Goal: Information Seeking & Learning: Check status

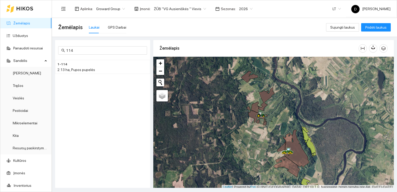
scroll to position [1, 0]
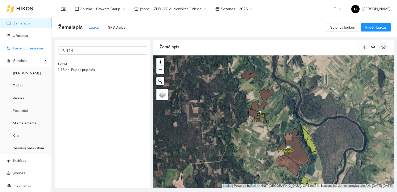
click at [22, 47] on link "Panaudoti resursai" at bounding box center [28, 48] width 30 height 4
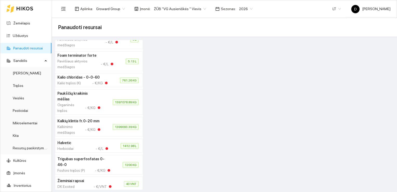
scroll to position [78, 0]
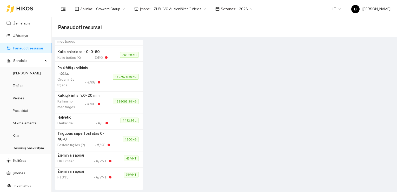
click at [78, 98] on h4 "Kalkių klintis fr.0-20 mm" at bounding box center [78, 95] width 43 height 6
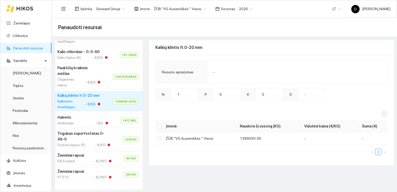
click at [75, 104] on div "Kalkinimo medžiagos" at bounding box center [69, 103] width 24 height 11
click at [68, 98] on h4 "Kalkių klintis fr.0-20 mm" at bounding box center [78, 95] width 43 height 6
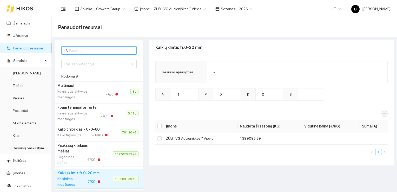
click at [92, 49] on input "text" at bounding box center [101, 51] width 64 height 6
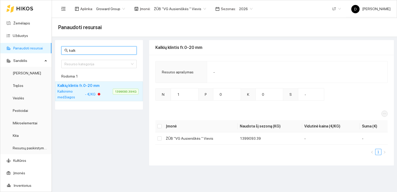
type input "kalk"
click at [76, 92] on div "Kalkinimo medžiagos" at bounding box center [69, 93] width 24 height 11
click at [68, 89] on div "Kalkinimo medžiagos" at bounding box center [69, 93] width 24 height 11
click at [68, 90] on div "Kalkinimo medžiagos" at bounding box center [69, 93] width 24 height 11
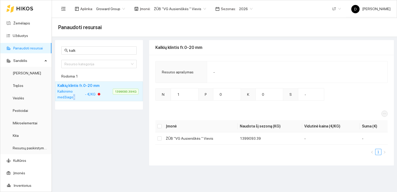
drag, startPoint x: 68, startPoint y: 90, endPoint x: 74, endPoint y: 94, distance: 7.0
click at [74, 94] on div "Kalkinimo medžiagos" at bounding box center [69, 93] width 24 height 11
drag, startPoint x: 74, startPoint y: 94, endPoint x: 74, endPoint y: 90, distance: 3.9
click at [74, 90] on div "Kalkinimo medžiagos" at bounding box center [69, 93] width 24 height 11
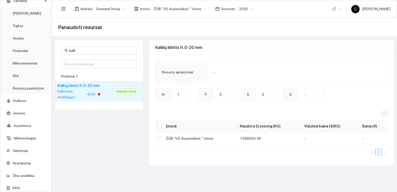
scroll to position [62, 0]
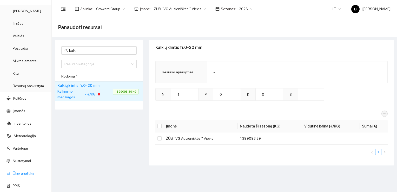
click at [27, 173] on link "Ūkio analitika" at bounding box center [24, 173] width 22 height 4
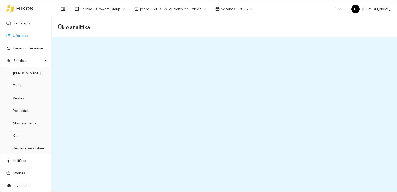
click at [18, 35] on link "Užduotys" at bounding box center [20, 36] width 15 height 4
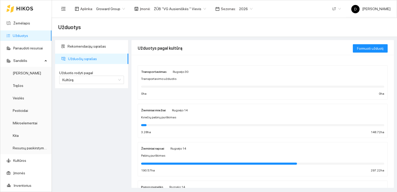
click at [93, 103] on div "Rekomendacijų sąrašas Užduočių sąrašas Užduotis rodyti pagal Kultūrą Užduotis r…" at bounding box center [92, 114] width 76 height 148
click at [102, 115] on div "Rekomendacijų sąrašas Užduočių sąrašas Užduotis rodyti pagal Kultūrą Užduotis r…" at bounding box center [92, 114] width 76 height 148
click at [97, 47] on span "Rekomendacijų sąrašas" at bounding box center [96, 46] width 57 height 10
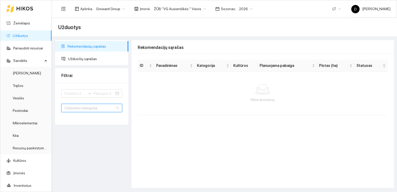
click at [91, 108] on input "search" at bounding box center [89, 108] width 51 height 8
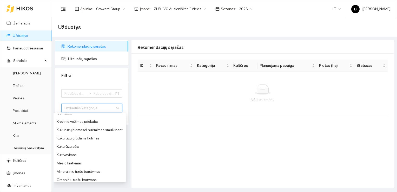
scroll to position [156, 0]
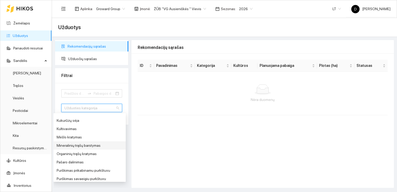
click at [87, 147] on div "Mineralinių trąšų barstymas" at bounding box center [90, 145] width 66 height 6
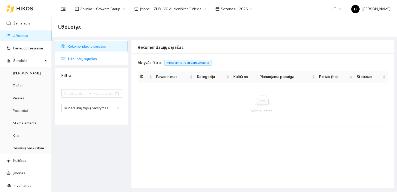
click at [85, 58] on span "Užduočių sąrašas" at bounding box center [96, 59] width 56 height 10
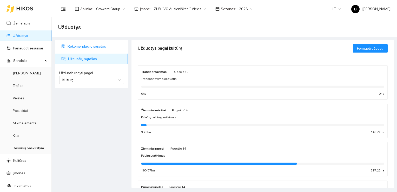
click at [88, 46] on span "Rekomendacijų sąrašas" at bounding box center [96, 46] width 57 height 10
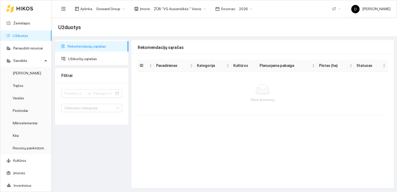
click at [92, 146] on div "Rekomendacijų sąrašas Užduočių sąrašas Filtrai Užduoties kategorija" at bounding box center [92, 114] width 76 height 148
click at [85, 76] on div "Filtrai" at bounding box center [91, 75] width 61 height 15
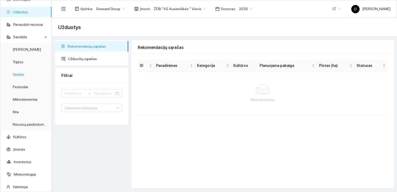
scroll to position [62, 0]
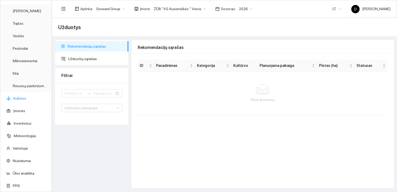
click at [18, 97] on link "Kultūros" at bounding box center [19, 98] width 13 height 4
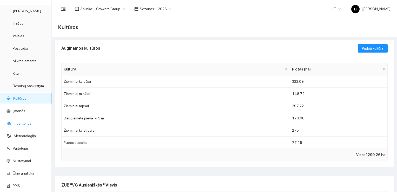
scroll to position [52, 0]
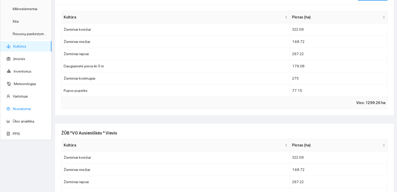
click at [14, 107] on link "Nustatymai" at bounding box center [22, 109] width 18 height 4
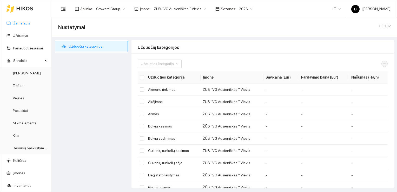
click at [22, 22] on link "Žemėlapis" at bounding box center [21, 23] width 17 height 4
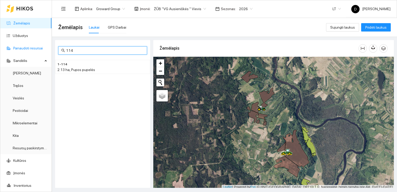
drag, startPoint x: 76, startPoint y: 50, endPoint x: 45, endPoint y: 43, distance: 31.6
click at [45, 43] on section "Žemėlapis Užduotys Panaudoti resursai Sandėlis Derlius Trąšos Veislės Pesticida…" at bounding box center [198, 96] width 397 height 192
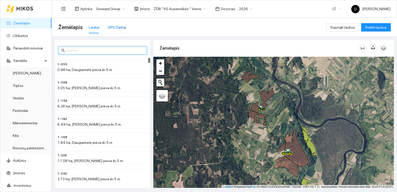
click at [117, 28] on div "GPS Darbai" at bounding box center [117, 27] width 18 height 6
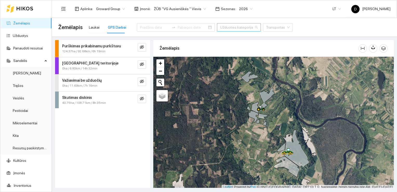
click at [242, 29] on div "Užduoties kategorija" at bounding box center [239, 27] width 44 height 8
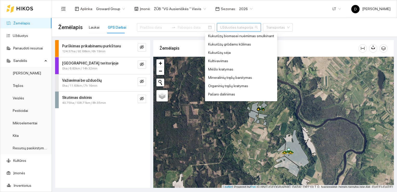
scroll to position [156, 0]
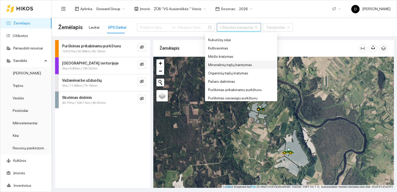
click at [238, 64] on div "Mineralinių trąšų barstymas" at bounding box center [241, 65] width 66 height 6
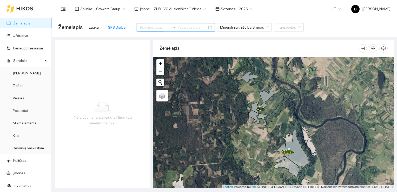
click at [160, 26] on input at bounding box center [154, 27] width 29 height 6
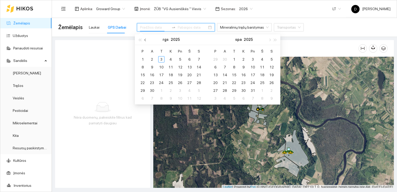
click at [144, 40] on button "button" at bounding box center [146, 39] width 6 height 10
type input "[DATE]"
click at [180, 59] on div "1" at bounding box center [180, 59] width 6 height 6
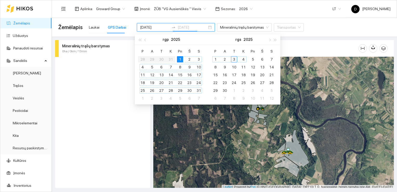
type input "[DATE]"
click at [234, 58] on div "3" at bounding box center [234, 59] width 6 height 6
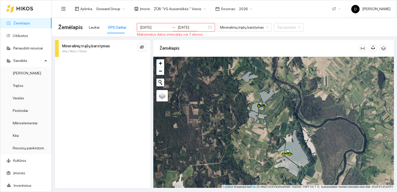
click at [111, 83] on div "Mineralinių trąšų barstymas 0ha / 0km / 13min" at bounding box center [102, 114] width 95 height 148
click at [157, 26] on input "[DATE]" at bounding box center [154, 27] width 29 height 6
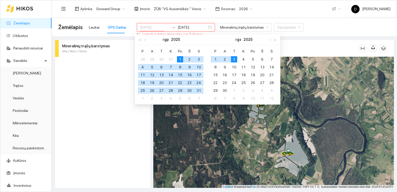
type input "[DATE]"
click at [182, 58] on div "1" at bounding box center [180, 59] width 6 height 6
type input "[DATE]"
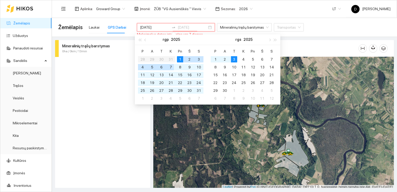
click at [171, 65] on div "7" at bounding box center [171, 67] width 6 height 6
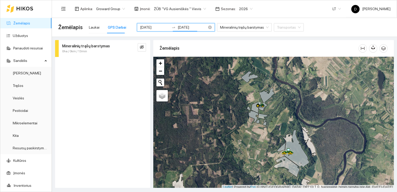
click at [169, 28] on div at bounding box center [173, 27] width 8 height 4
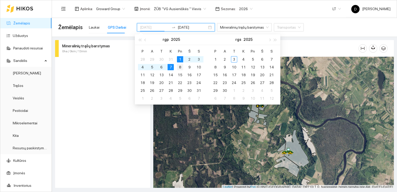
type input "[DATE]"
click at [179, 67] on div "8" at bounding box center [180, 67] width 6 height 6
type input "[DATE]"
click at [179, 74] on div "15" at bounding box center [180, 75] width 6 height 6
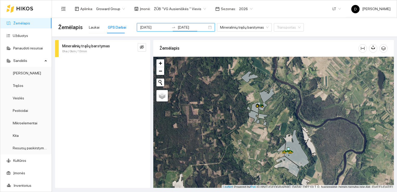
click at [83, 66] on div "Mineralinių trąšų barstymas 0ha / 0km / 13min" at bounding box center [102, 114] width 95 height 148
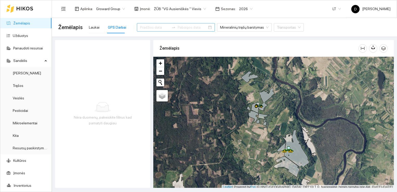
click at [158, 27] on input at bounding box center [154, 27] width 29 height 6
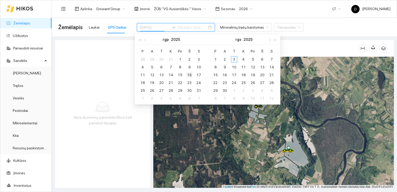
type input "[DATE]"
click at [190, 74] on div "16" at bounding box center [189, 75] width 6 height 6
click at [197, 82] on div "24" at bounding box center [199, 82] width 6 height 6
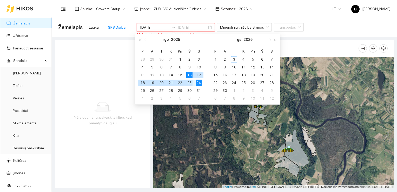
click at [191, 83] on div "23" at bounding box center [189, 82] width 6 height 6
type input "[DATE]"
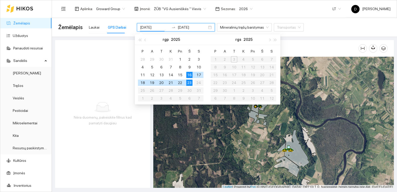
type input "[DATE]"
click at [110, 63] on div "Nėra duomenų, pakeiskite filtrus kad pamatyti daugiau" at bounding box center [102, 114] width 95 height 148
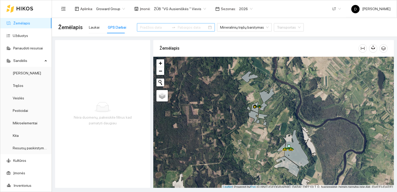
click at [199, 27] on div at bounding box center [176, 27] width 78 height 8
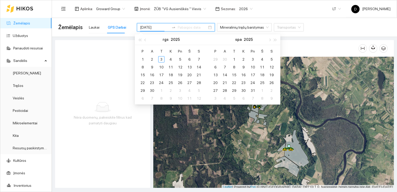
type input "[DATE]"
click at [199, 74] on div "21" at bounding box center [199, 75] width 6 height 6
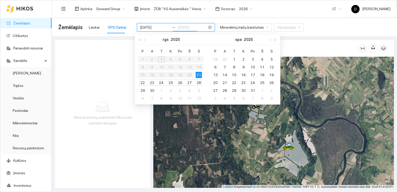
click at [200, 83] on div "28" at bounding box center [199, 82] width 6 height 6
type input "[DATE]"
click at [143, 91] on div "29" at bounding box center [143, 90] width 6 height 6
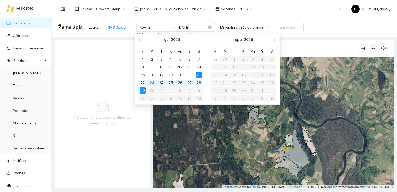
click at [143, 99] on table "P A T K Pn Š S 1 2 3 4 5 6 7 8 9 10 11 12 13 14 15 16 17 18 19 20 21 22 23 24 2…" at bounding box center [170, 74] width 65 height 55
click at [141, 97] on table "P A T K Pn Š S 1 2 3 4 5 6 7 8 9 10 11 12 13 14 15 16 17 18 19 20 21 22 23 24 2…" at bounding box center [170, 74] width 65 height 55
type input "[DATE]"
click at [198, 75] on div "21" at bounding box center [199, 75] width 6 height 6
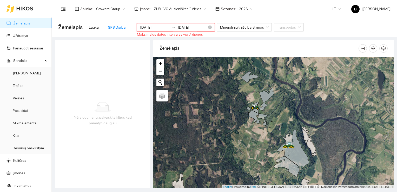
click at [190, 26] on input "[DATE]" at bounding box center [192, 27] width 29 height 6
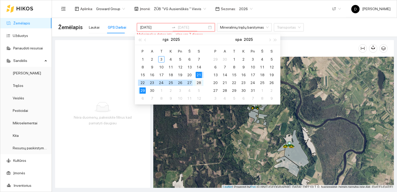
type input "[DATE]"
click at [198, 83] on div "28" at bounding box center [199, 82] width 6 height 6
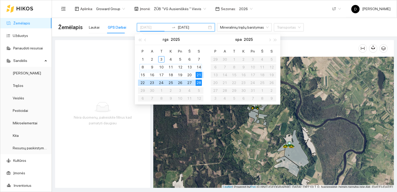
type input "[DATE]"
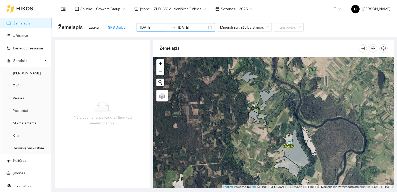
click at [117, 63] on div "Nėra duomenų, pakeiskite filtrus kad pamatyti daugiau" at bounding box center [102, 114] width 95 height 148
click at [148, 32] on div at bounding box center [176, 27] width 78 height 21
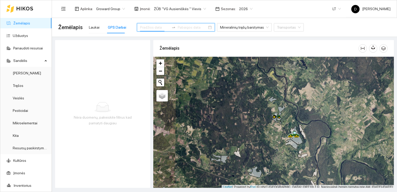
scroll to position [1, 0]
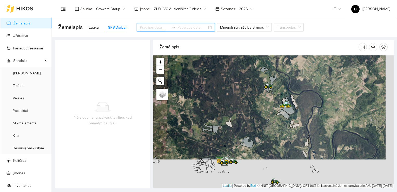
drag, startPoint x: 275, startPoint y: 151, endPoint x: 264, endPoint y: 98, distance: 53.9
click at [264, 98] on div at bounding box center [273, 121] width 241 height 132
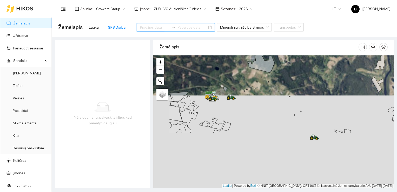
drag, startPoint x: 266, startPoint y: 144, endPoint x: 305, endPoint y: 75, distance: 79.9
click at [306, 75] on div at bounding box center [273, 121] width 241 height 132
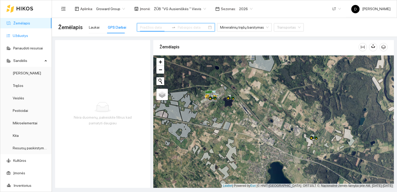
click at [23, 35] on link "Užduotys" at bounding box center [20, 36] width 15 height 4
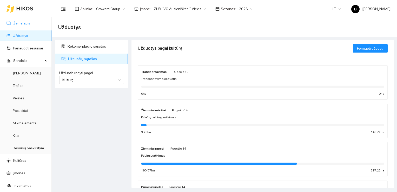
click at [23, 24] on link "Žemėlapis" at bounding box center [21, 23] width 17 height 4
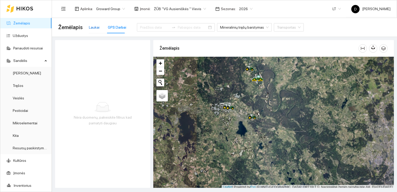
click at [92, 24] on div "Laukai" at bounding box center [94, 27] width 11 height 6
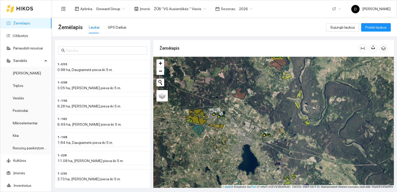
scroll to position [1, 0]
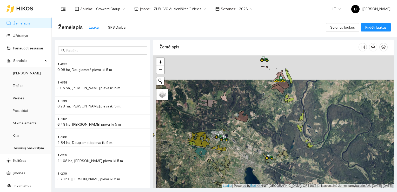
drag, startPoint x: 223, startPoint y: 90, endPoint x: 226, endPoint y: 115, distance: 25.4
click at [226, 115] on div at bounding box center [273, 121] width 241 height 132
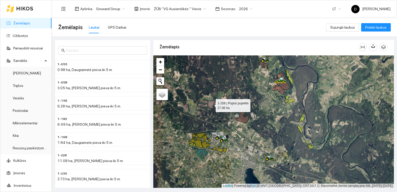
click at [212, 106] on icon at bounding box center [212, 105] width 8 height 8
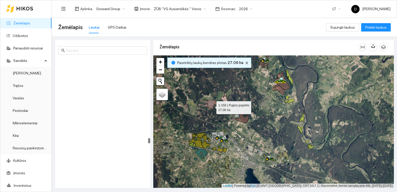
scroll to position [1941, 0]
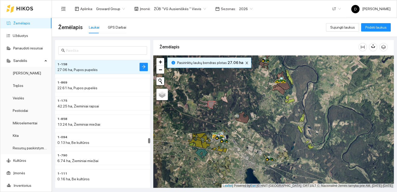
click at [88, 66] on h4 "1-158" at bounding box center [92, 64] width 70 height 6
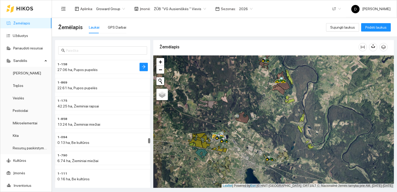
click at [88, 66] on h4 "1-158" at bounding box center [92, 64] width 70 height 6
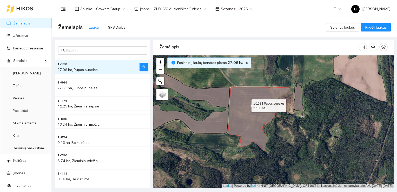
drag, startPoint x: 247, startPoint y: 104, endPoint x: 253, endPoint y: 128, distance: 25.0
click at [253, 128] on icon at bounding box center [259, 119] width 63 height 64
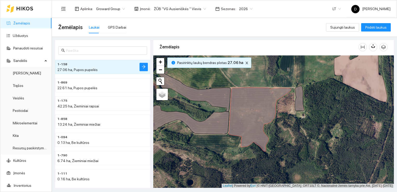
click at [296, 139] on div at bounding box center [273, 121] width 241 height 132
click at [264, 74] on div at bounding box center [273, 121] width 241 height 132
click at [23, 36] on link "Užduotys" at bounding box center [20, 36] width 15 height 4
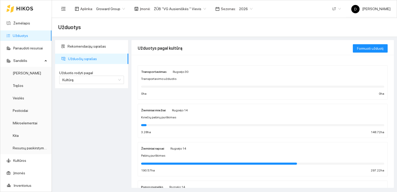
click at [100, 129] on div "Rekomendacijų sąrašas Užduočių sąrašas Užduotis rodyti pagal Kultūrą Užduotis r…" at bounding box center [92, 114] width 76 height 148
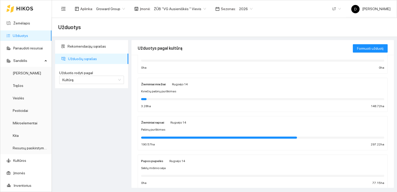
click at [156, 83] on strong "Žieminiai miežiai" at bounding box center [153, 84] width 25 height 4
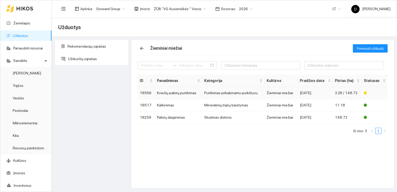
click at [172, 92] on td "Kviečių pabirų purškimas" at bounding box center [178, 93] width 47 height 12
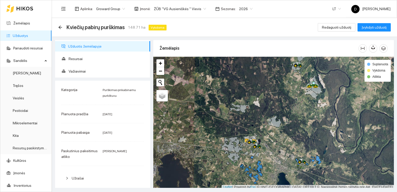
scroll to position [1, 0]
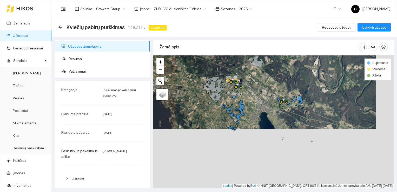
drag, startPoint x: 288, startPoint y: 144, endPoint x: 270, endPoint y: 84, distance: 62.7
click at [270, 84] on div at bounding box center [273, 121] width 241 height 132
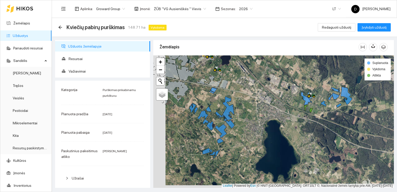
drag, startPoint x: 261, startPoint y: 115, endPoint x: 274, endPoint y: 112, distance: 12.5
click at [274, 112] on div at bounding box center [273, 121] width 241 height 132
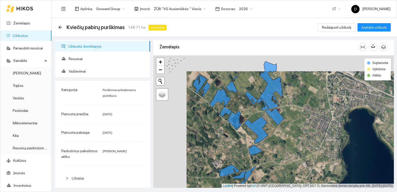
drag, startPoint x: 192, startPoint y: 125, endPoint x: 226, endPoint y: 141, distance: 37.3
click at [226, 141] on div at bounding box center [273, 121] width 241 height 132
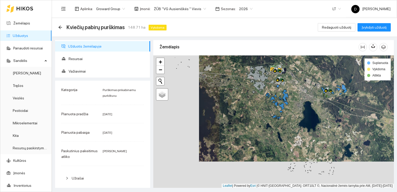
drag, startPoint x: 214, startPoint y: 141, endPoint x: 263, endPoint y: 112, distance: 57.6
click at [263, 112] on div at bounding box center [273, 121] width 241 height 132
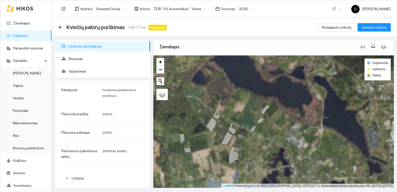
drag, startPoint x: 202, startPoint y: 92, endPoint x: 215, endPoint y: 154, distance: 63.0
click at [216, 156] on div at bounding box center [273, 121] width 241 height 132
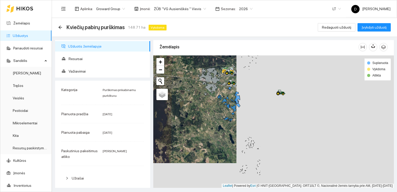
drag, startPoint x: 309, startPoint y: 130, endPoint x: 149, endPoint y: 98, distance: 162.9
click at [149, 98] on div "Užduotis žemėlapyje Resursai Važiavimai Kategorija Purškimas prikabinamu purkšt…" at bounding box center [222, 112] width 345 height 151
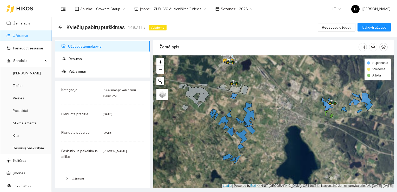
drag, startPoint x: 207, startPoint y: 105, endPoint x: 178, endPoint y: 148, distance: 51.8
click at [178, 148] on div at bounding box center [273, 121] width 241 height 132
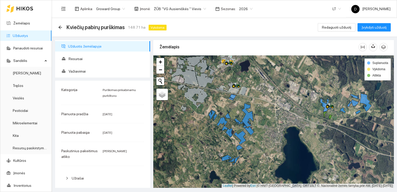
click at [89, 45] on span "Užduotis žemėlapyje" at bounding box center [107, 46] width 78 height 10
click at [79, 58] on span "Resursai" at bounding box center [107, 59] width 77 height 10
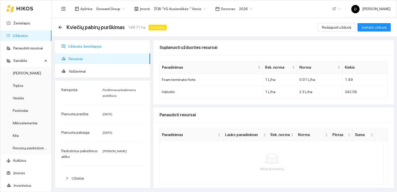
click at [87, 46] on span "Užduotis žemėlapyje" at bounding box center [107, 46] width 78 height 10
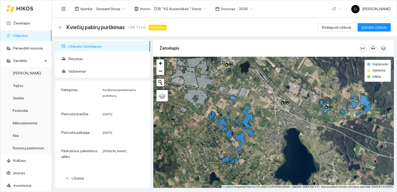
click at [61, 25] on icon "arrow-left" at bounding box center [60, 27] width 4 height 4
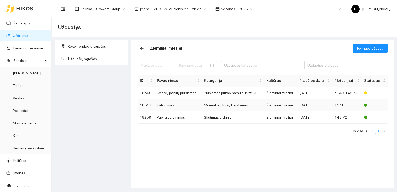
click at [170, 106] on td "Kalkinimas" at bounding box center [178, 105] width 47 height 12
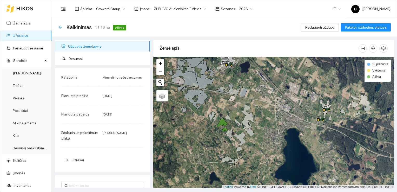
click at [60, 26] on icon "arrow-left" at bounding box center [59, 26] width 3 height 3
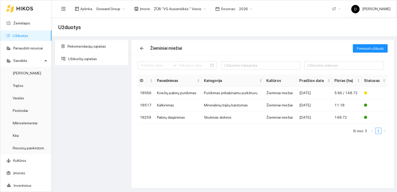
click at [245, 7] on span "2026" at bounding box center [246, 9] width 14 height 8
click at [240, 60] on div "2025" at bounding box center [239, 61] width 13 height 6
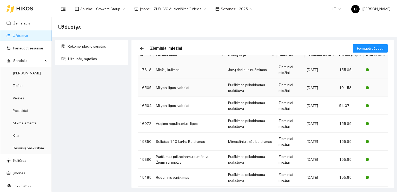
scroll to position [45, 0]
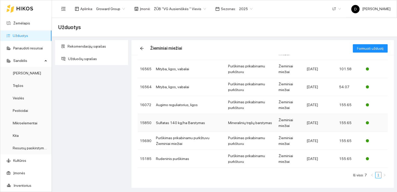
click at [170, 122] on td "Sulfatas 140 kg/ha Barstymas" at bounding box center [190, 123] width 72 height 18
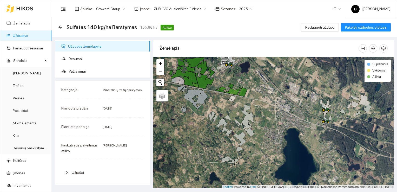
click at [58, 30] on div "Sulfatas 140 kg/ha Barstymas 155.66 ha Atlikta" at bounding box center [117, 27] width 118 height 8
click at [58, 25] on icon "arrow-left" at bounding box center [60, 27] width 4 height 4
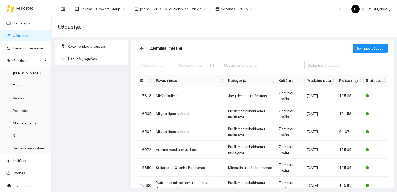
click at [143, 48] on icon "arrow-left" at bounding box center [142, 48] width 4 height 4
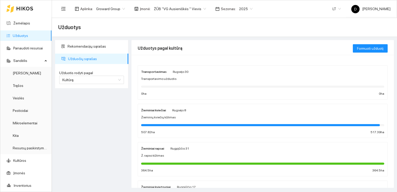
click at [157, 109] on strong "Žieminiai kviečiai" at bounding box center [153, 110] width 25 height 4
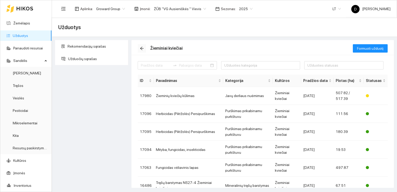
click at [143, 48] on icon "arrow-left" at bounding box center [141, 48] width 3 height 3
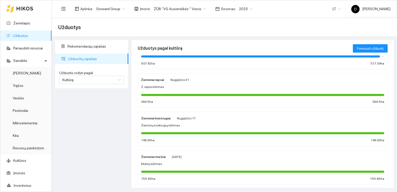
scroll to position [78, 0]
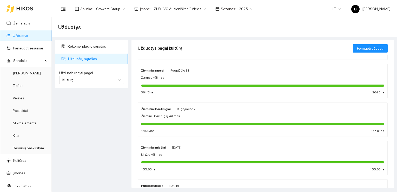
click at [157, 108] on strong "Žieminiai kvietrugiai" at bounding box center [156, 109] width 30 height 4
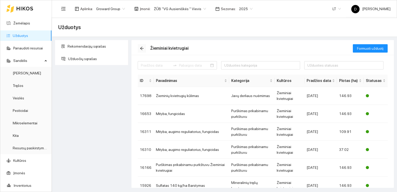
click at [142, 47] on icon "arrow-left" at bounding box center [142, 48] width 4 height 4
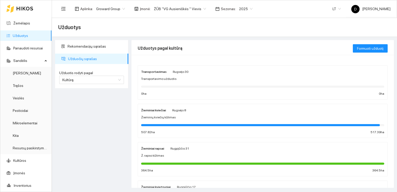
click at [155, 145] on div "Žieminiai rapsai" at bounding box center [152, 148] width 23 height 6
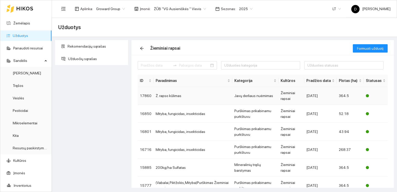
scroll to position [26, 0]
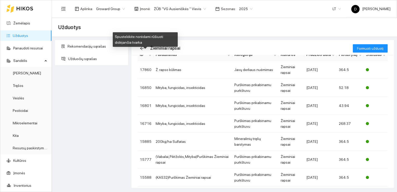
click at [144, 50] on div "Spustelėkite norėdami rūšiuoti didėjančia tvarka" at bounding box center [145, 41] width 65 height 18
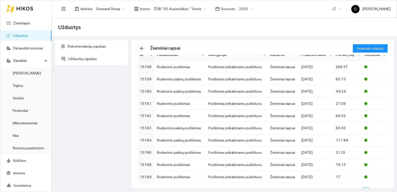
click at [141, 48] on icon "arrow-left" at bounding box center [141, 48] width 3 height 3
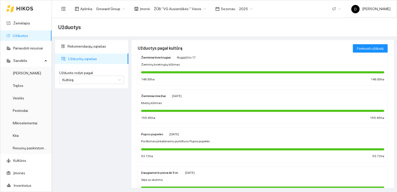
scroll to position [130, 0]
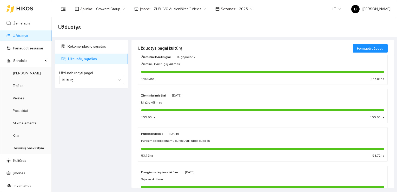
click at [153, 94] on strong "Žieminiai miežiai" at bounding box center [153, 96] width 25 height 4
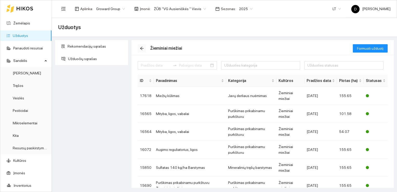
click at [143, 47] on icon "arrow-left" at bounding box center [142, 48] width 4 height 4
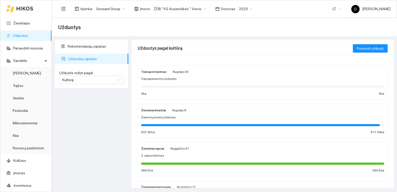
click at [239, 9] on span "2025" at bounding box center [246, 9] width 14 height 8
click at [239, 68] on div "2026" at bounding box center [239, 69] width 13 height 6
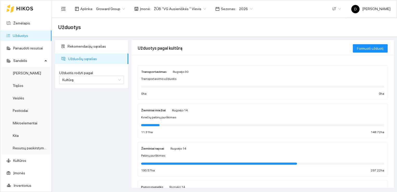
click at [84, 60] on span "Užduočių sąrašas" at bounding box center [96, 59] width 56 height 10
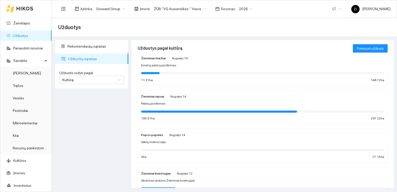
scroll to position [26, 0]
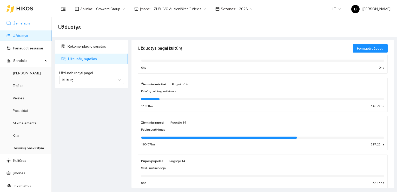
click at [24, 22] on link "Žemėlapis" at bounding box center [21, 23] width 17 height 4
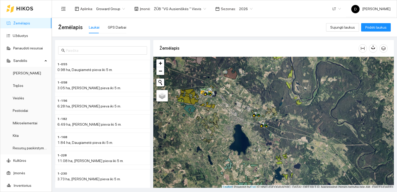
scroll to position [1, 0]
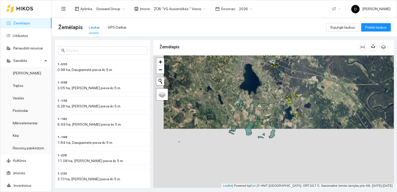
drag, startPoint x: 311, startPoint y: 144, endPoint x: 319, endPoint y: 101, distance: 43.9
click at [319, 101] on div at bounding box center [273, 121] width 241 height 132
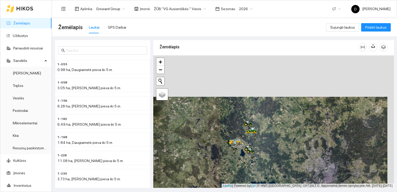
drag, startPoint x: 240, startPoint y: 111, endPoint x: 234, endPoint y: 152, distance: 41.8
click at [234, 152] on icon at bounding box center [233, 152] width 1 height 1
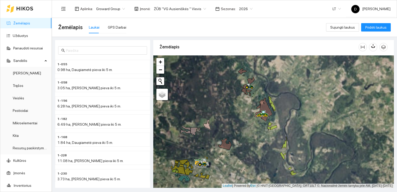
drag, startPoint x: 256, startPoint y: 141, endPoint x: 239, endPoint y: 119, distance: 27.4
click at [239, 119] on div at bounding box center [273, 121] width 241 height 132
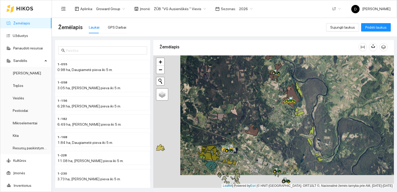
drag, startPoint x: 240, startPoint y: 134, endPoint x: 267, endPoint y: 121, distance: 30.0
click at [267, 121] on div at bounding box center [273, 121] width 241 height 132
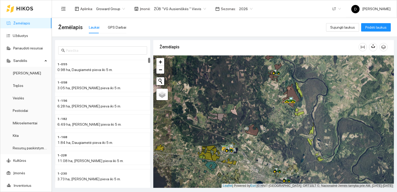
click at [19, 23] on link "Žemėlapis" at bounding box center [21, 23] width 17 height 4
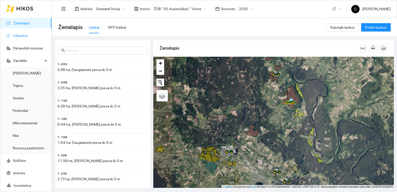
click at [22, 35] on link "Užduotys" at bounding box center [20, 36] width 15 height 4
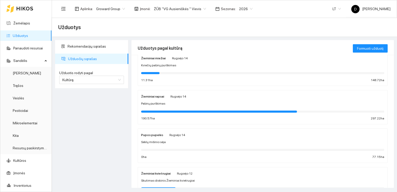
scroll to position [78, 0]
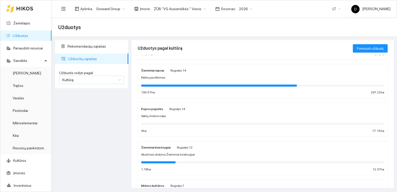
click at [154, 110] on strong "Pupos pupelės" at bounding box center [152, 109] width 22 height 4
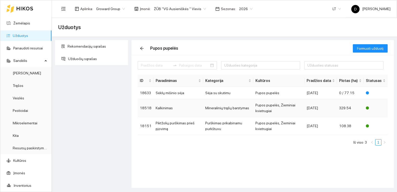
click at [352, 108] on td "329.54" at bounding box center [350, 108] width 27 height 18
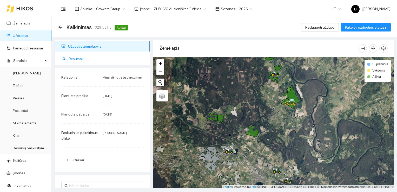
click at [75, 57] on span "Resursai" at bounding box center [107, 59] width 77 height 10
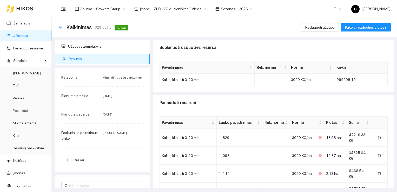
click at [61, 27] on icon "arrow-left" at bounding box center [60, 27] width 4 height 4
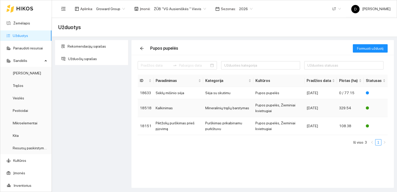
click at [175, 108] on td "Kalkinimas" at bounding box center [179, 108] width 50 height 18
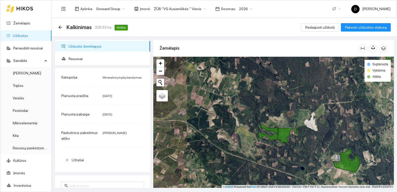
scroll to position [1, 0]
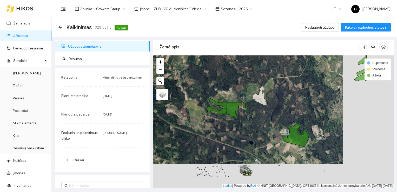
drag, startPoint x: 301, startPoint y: 145, endPoint x: 244, endPoint y: 116, distance: 64.3
click at [244, 116] on div at bounding box center [273, 121] width 241 height 132
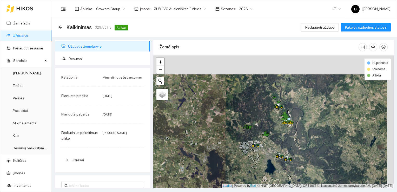
drag, startPoint x: 274, startPoint y: 96, endPoint x: 266, endPoint y: 125, distance: 30.4
click at [266, 125] on div at bounding box center [273, 121] width 241 height 132
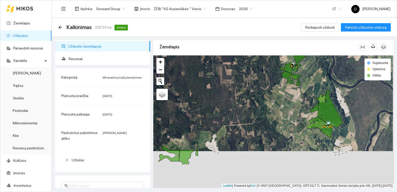
drag, startPoint x: 277, startPoint y: 131, endPoint x: 289, endPoint y: 83, distance: 48.6
click at [285, 88] on div at bounding box center [273, 121] width 241 height 132
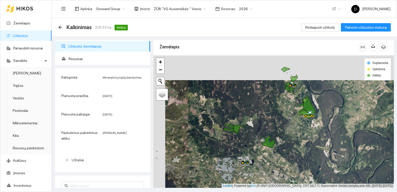
drag, startPoint x: 273, startPoint y: 90, endPoint x: 284, endPoint y: 115, distance: 27.4
click at [284, 115] on div at bounding box center [273, 121] width 241 height 132
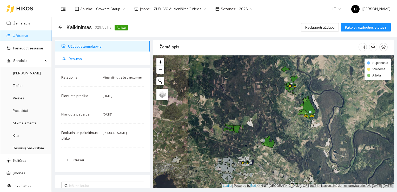
click at [92, 59] on span "Resursai" at bounding box center [107, 59] width 77 height 10
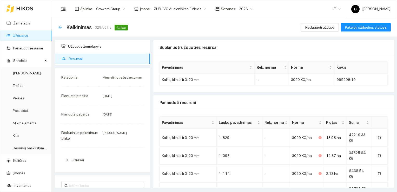
click at [61, 27] on icon "arrow-left" at bounding box center [60, 27] width 4 height 4
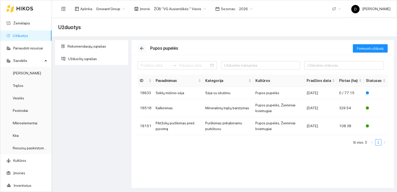
click at [141, 48] on icon "arrow-left" at bounding box center [141, 48] width 3 height 3
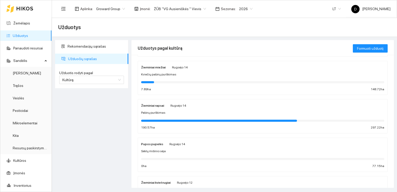
scroll to position [52, 0]
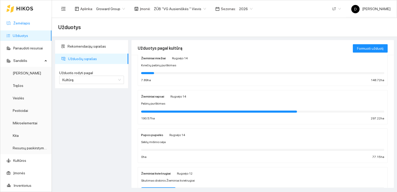
click at [23, 25] on link "Žemėlapis" at bounding box center [21, 23] width 17 height 4
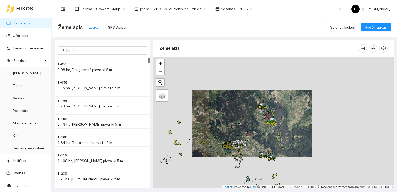
scroll to position [1, 0]
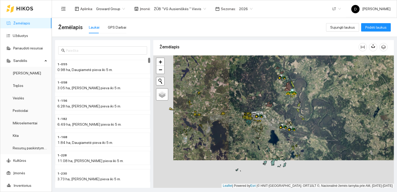
drag, startPoint x: 215, startPoint y: 134, endPoint x: 235, endPoint y: 107, distance: 34.2
click at [235, 107] on div at bounding box center [273, 121] width 241 height 132
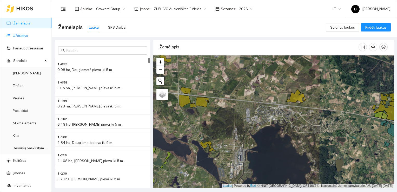
click at [20, 37] on link "Užduotys" at bounding box center [20, 36] width 15 height 4
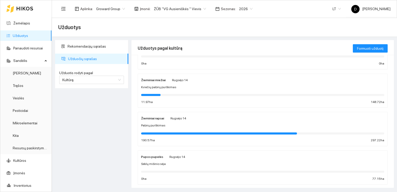
scroll to position [52, 0]
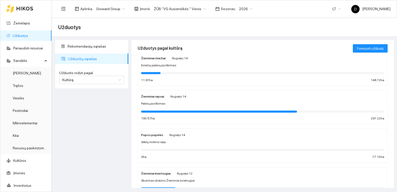
click at [158, 97] on strong "Žieminiai rapsai" at bounding box center [152, 97] width 23 height 4
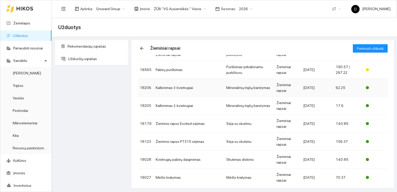
scroll to position [52, 0]
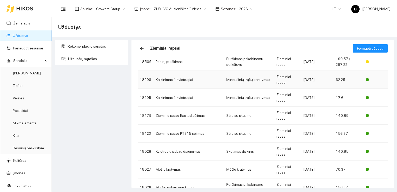
click at [170, 78] on td "Kalkinimas ž. kvietrugiai" at bounding box center [189, 80] width 71 height 18
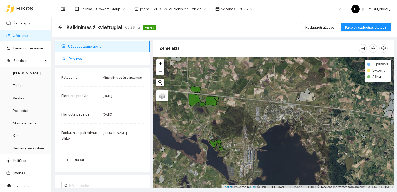
click at [75, 59] on span "Resursai" at bounding box center [107, 59] width 77 height 10
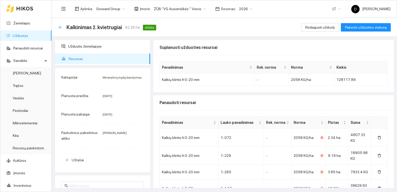
click at [61, 26] on icon "arrow-left" at bounding box center [60, 27] width 4 height 4
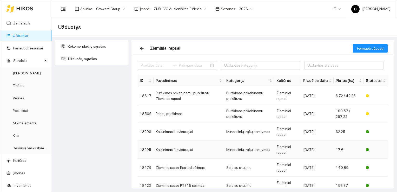
click at [163, 149] on td "Kalkinimas ž. kvietrugiai" at bounding box center [189, 150] width 71 height 18
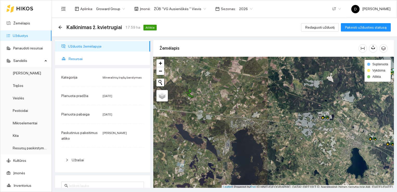
click at [78, 60] on span "Resursai" at bounding box center [107, 59] width 77 height 10
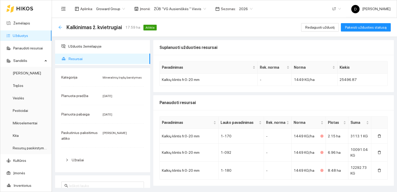
click at [61, 26] on icon "arrow-left" at bounding box center [60, 27] width 4 height 4
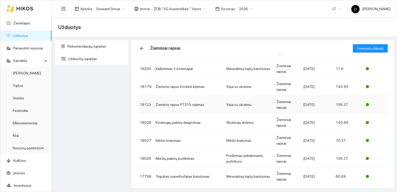
scroll to position [98, 0]
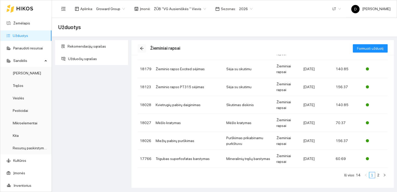
click at [142, 48] on icon "arrow-left" at bounding box center [141, 48] width 3 height 3
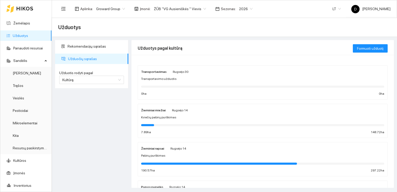
scroll to position [26, 0]
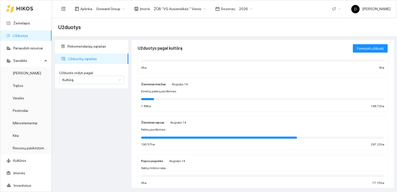
click at [151, 84] on strong "Žieminiai miežiai" at bounding box center [153, 84] width 25 height 4
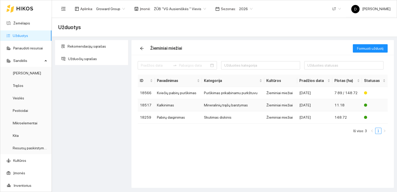
click at [171, 104] on td "Kalkinimas" at bounding box center [178, 105] width 47 height 12
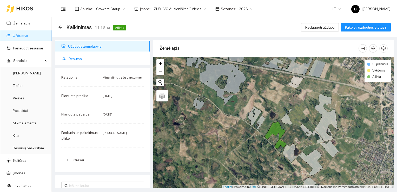
click at [77, 58] on span "Resursai" at bounding box center [107, 59] width 77 height 10
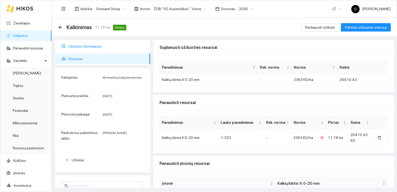
click at [79, 45] on span "Užduotis žemėlapyje" at bounding box center [107, 46] width 78 height 10
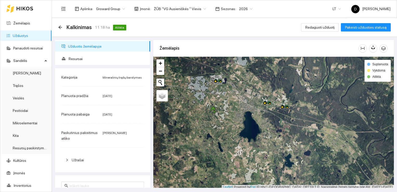
click at [22, 34] on link "Užduotys" at bounding box center [20, 36] width 15 height 4
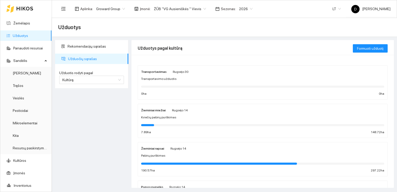
click at [157, 147] on strong "Žieminiai rapsai" at bounding box center [152, 149] width 23 height 4
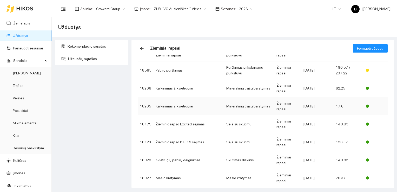
scroll to position [72, 0]
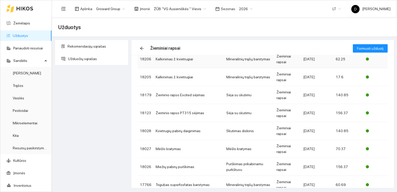
click at [183, 59] on td "Kalkinimas ž. kvietrugiai" at bounding box center [189, 59] width 71 height 18
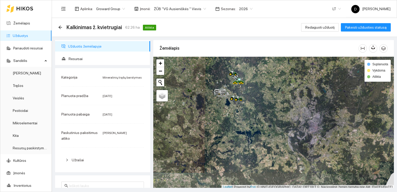
scroll to position [1, 0]
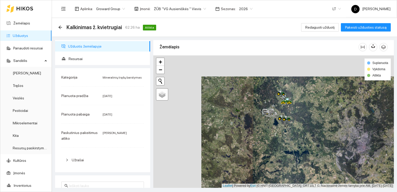
drag, startPoint x: 190, startPoint y: 98, endPoint x: 249, endPoint y: 120, distance: 62.7
click at [249, 122] on div at bounding box center [273, 121] width 241 height 132
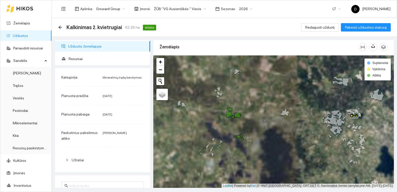
drag, startPoint x: 223, startPoint y: 87, endPoint x: 215, endPoint y: 114, distance: 27.8
click at [215, 114] on div at bounding box center [273, 121] width 241 height 132
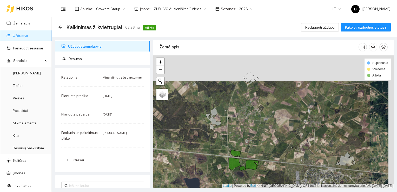
drag, startPoint x: 214, startPoint y: 107, endPoint x: 208, endPoint y: 137, distance: 31.3
click at [208, 137] on div at bounding box center [273, 121] width 241 height 132
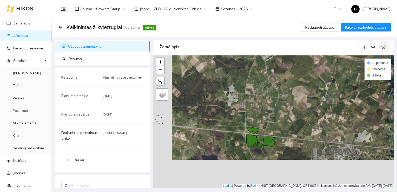
drag, startPoint x: 218, startPoint y: 122, endPoint x: 238, endPoint y: 96, distance: 32.9
click at [238, 96] on div at bounding box center [273, 121] width 241 height 132
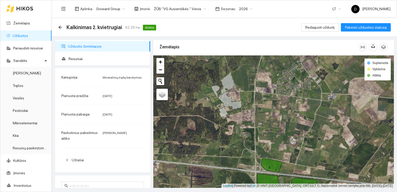
click at [228, 97] on icon at bounding box center [229, 101] width 23 height 18
click at [229, 85] on icon at bounding box center [227, 84] width 13 height 20
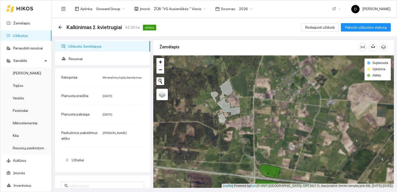
drag, startPoint x: 227, startPoint y: 88, endPoint x: 224, endPoint y: 113, distance: 25.6
click at [224, 113] on icon at bounding box center [228, 107] width 23 height 18
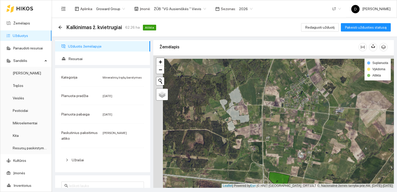
drag, startPoint x: 223, startPoint y: 104, endPoint x: 236, endPoint y: 115, distance: 16.2
click at [236, 115] on icon at bounding box center [237, 114] width 23 height 18
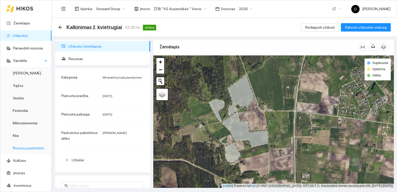
click at [28, 148] on link "Resursų paskirstymas" at bounding box center [30, 148] width 35 height 4
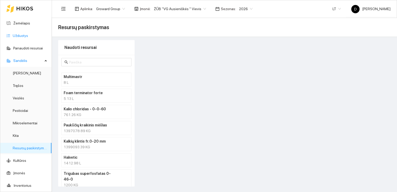
click at [20, 36] on link "Užduotys" at bounding box center [20, 36] width 15 height 4
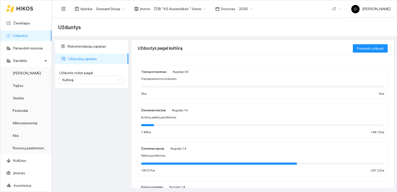
click at [155, 150] on strong "Žieminiai rapsai" at bounding box center [152, 149] width 23 height 4
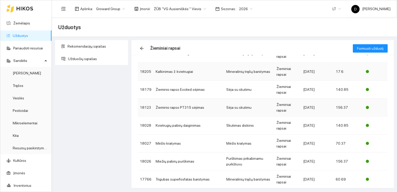
scroll to position [98, 0]
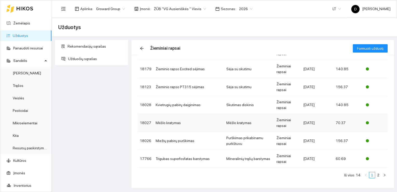
click at [193, 123] on td "Mėšlo kratymas" at bounding box center [189, 123] width 71 height 18
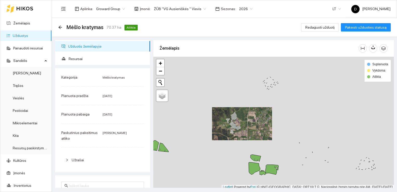
scroll to position [1, 0]
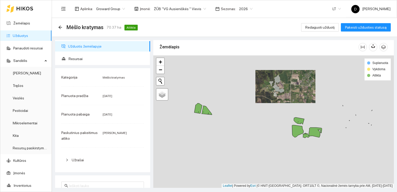
drag, startPoint x: 234, startPoint y: 155, endPoint x: 278, endPoint y: 119, distance: 56.3
click at [278, 119] on div at bounding box center [273, 121] width 241 height 132
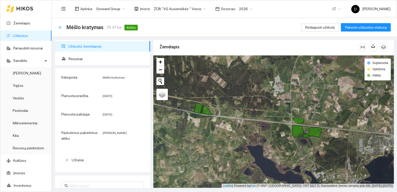
click at [60, 28] on icon "arrow-left" at bounding box center [60, 27] width 4 height 4
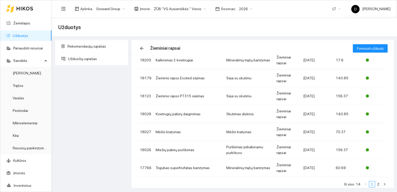
scroll to position [98, 0]
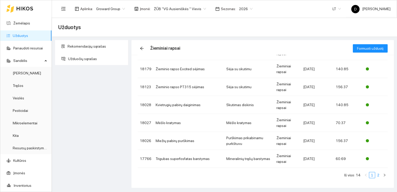
click at [375, 175] on link "2" at bounding box center [378, 175] width 6 height 6
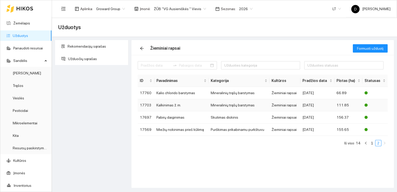
click at [145, 104] on td "17703" at bounding box center [146, 105] width 17 height 12
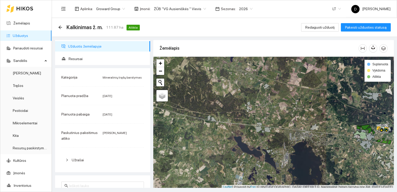
scroll to position [1, 0]
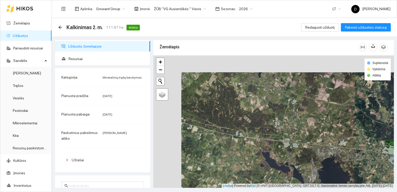
drag, startPoint x: 225, startPoint y: 107, endPoint x: 259, endPoint y: 129, distance: 40.1
click at [259, 129] on div at bounding box center [273, 121] width 241 height 132
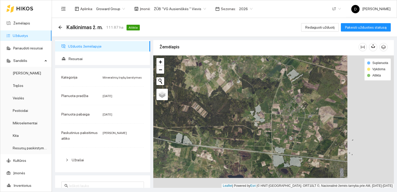
drag, startPoint x: 259, startPoint y: 128, endPoint x: 210, endPoint y: 117, distance: 50.4
click at [210, 117] on div at bounding box center [273, 121] width 241 height 132
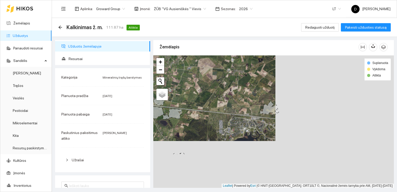
drag, startPoint x: 316, startPoint y: 134, endPoint x: 210, endPoint y: 98, distance: 112.8
click at [210, 98] on div at bounding box center [273, 121] width 241 height 132
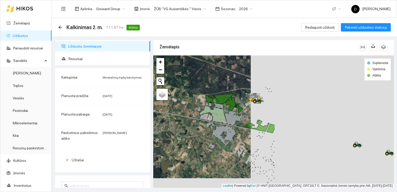
drag, startPoint x: 250, startPoint y: 131, endPoint x: 180, endPoint y: 122, distance: 71.3
click at [181, 122] on div at bounding box center [273, 121] width 241 height 132
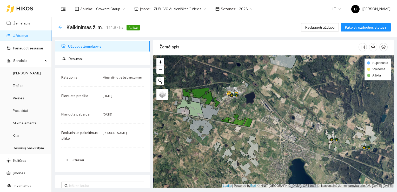
click at [59, 26] on icon "arrow-left" at bounding box center [60, 27] width 4 height 4
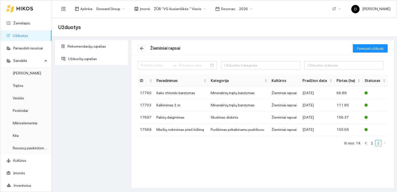
click at [142, 47] on icon "arrow-left" at bounding box center [141, 48] width 3 height 3
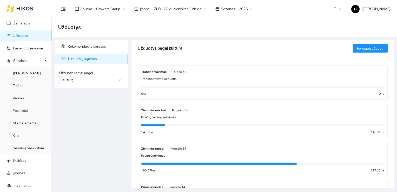
click at [157, 149] on strong "Žieminiai rapsai" at bounding box center [152, 149] width 23 height 4
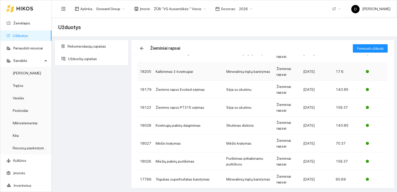
scroll to position [98, 0]
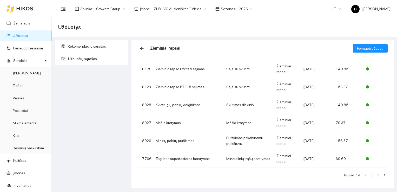
click at [375, 173] on link "2" at bounding box center [378, 175] width 6 height 6
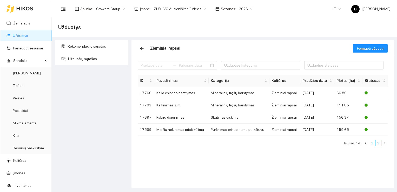
click at [372, 143] on link "1" at bounding box center [372, 143] width 6 height 6
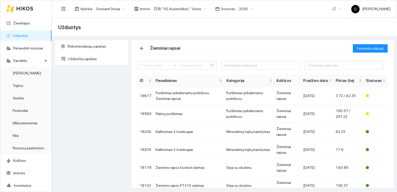
click at [88, 100] on div "Rekomendacijų sąrašas Užduočių sąrašas" at bounding box center [92, 114] width 76 height 148
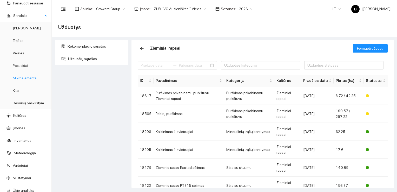
scroll to position [36, 0]
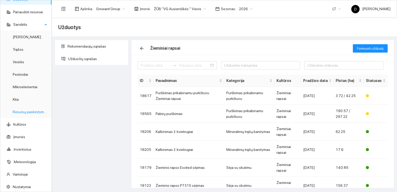
click at [24, 111] on link "Resursų paskirstymas" at bounding box center [30, 112] width 35 height 4
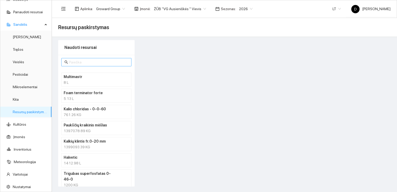
click at [92, 61] on input "text" at bounding box center [98, 62] width 59 height 6
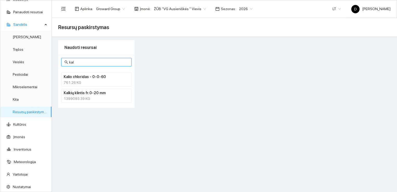
type input "kal"
click at [72, 97] on div "1399093.39 KG" at bounding box center [96, 99] width 65 height 6
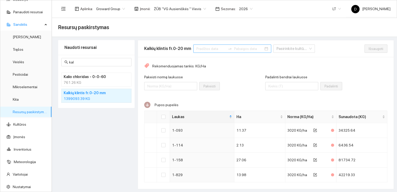
click at [226, 48] on div at bounding box center [230, 49] width 8 height 4
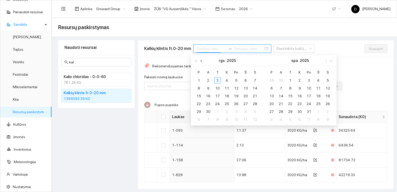
click at [203, 61] on button "button" at bounding box center [202, 60] width 6 height 10
type input "[DATE]"
click at [236, 79] on div "1" at bounding box center [236, 80] width 6 height 6
type input "[DATE]"
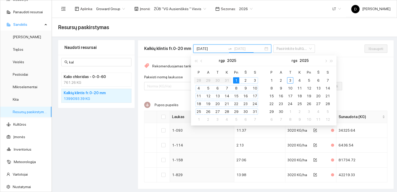
click at [255, 112] on div "31" at bounding box center [255, 111] width 6 height 6
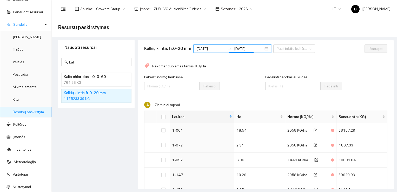
click at [78, 130] on div "Naudoti resursai kal Kalio chloridas - 0-0-60 761.26 KG Kalkių klintis fr.0-20 …" at bounding box center [96, 114] width 76 height 149
click at [89, 62] on input "kal" at bounding box center [98, 62] width 59 height 6
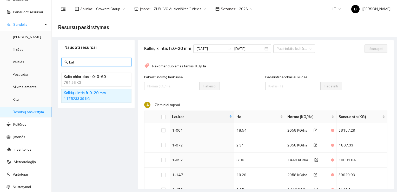
click at [89, 62] on input "kal" at bounding box center [98, 62] width 59 height 6
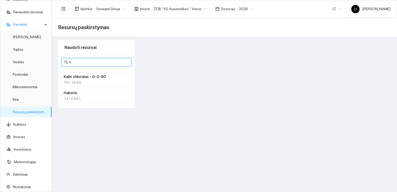
type input "h"
click at [77, 94] on h4 "Halvetic" at bounding box center [90, 93] width 52 height 6
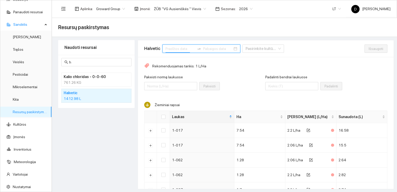
click at [173, 49] on input at bounding box center [179, 49] width 29 height 6
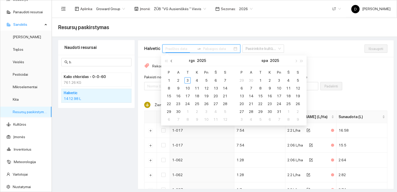
click at [172, 61] on span "button" at bounding box center [172, 60] width 3 height 3
type input "[DATE]"
click at [206, 79] on div "1" at bounding box center [206, 80] width 6 height 6
type input "[DATE]"
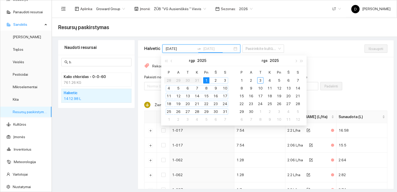
click at [225, 111] on div "31" at bounding box center [225, 111] width 6 height 6
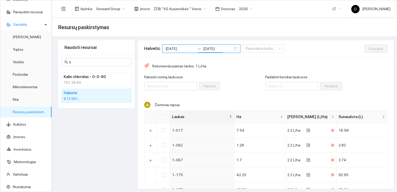
click at [94, 128] on div "Naudoti resursai h Kalio chloridas - 0-0-60 761.26 KG Halvetic 612.98 L" at bounding box center [96, 114] width 76 height 149
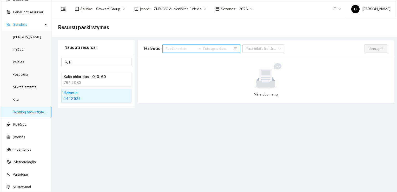
click at [223, 48] on div at bounding box center [201, 48] width 78 height 8
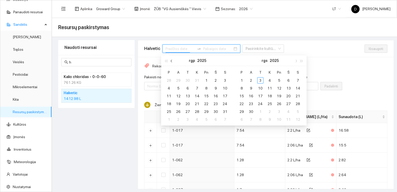
click at [172, 61] on span "button" at bounding box center [172, 60] width 3 height 3
type input "[DATE]"
drag, startPoint x: 179, startPoint y: 79, endPoint x: 185, endPoint y: 91, distance: 12.9
click at [179, 80] on div "1" at bounding box center [178, 80] width 6 height 6
type input "[DATE]"
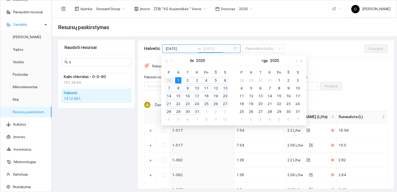
click at [198, 112] on div "31" at bounding box center [197, 111] width 6 height 6
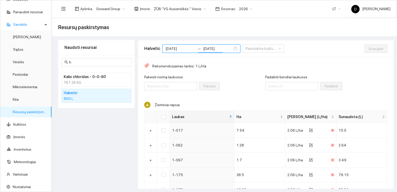
click at [92, 125] on div "Naudoti resursai h Kalio chloridas - 0-0-60 761.26 KG Halvetic 800 L" at bounding box center [96, 114] width 76 height 149
click at [90, 127] on div "Naudoti resursai h Kalio chloridas - 0-0-60 761.26 KG Halvetic 800 L" at bounding box center [96, 114] width 76 height 149
click at [89, 126] on div "Naudoti resursai h Kalio chloridas - 0-0-60 761.26 KG Halvetic 800 L" at bounding box center [96, 114] width 76 height 149
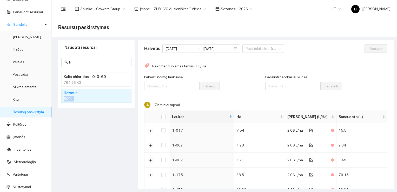
click at [89, 126] on div "Naudoti resursai h Kalio chloridas - 0-0-60 761.26 KG Halvetic 800 L" at bounding box center [96, 114] width 76 height 149
click at [224, 48] on div at bounding box center [201, 48] width 78 height 8
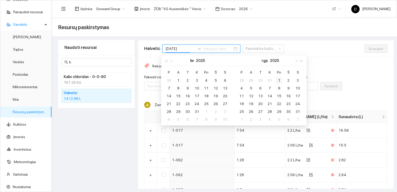
type input "[DATE]"
click at [280, 80] on div "1" at bounding box center [279, 80] width 6 height 6
type input "[DATE]"
click at [298, 111] on div "31" at bounding box center [298, 111] width 6 height 6
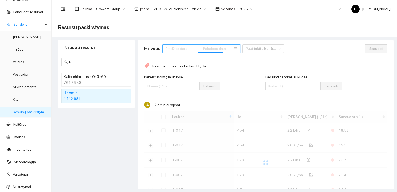
click at [224, 47] on div at bounding box center [201, 48] width 78 height 8
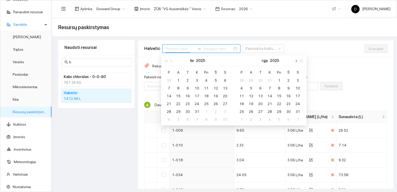
click at [297, 60] on button "button" at bounding box center [296, 60] width 6 height 10
type input "[DATE]"
click at [205, 79] on div "1" at bounding box center [206, 80] width 6 height 6
type input "[DATE]"
click at [260, 79] on div "3" at bounding box center [260, 80] width 6 height 6
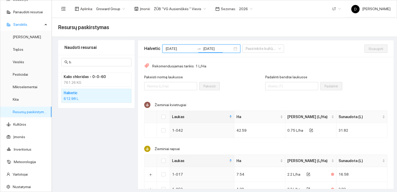
click at [102, 134] on div "Naudoti resursai h Kalio chloridas - 0-0-60 761.26 KG Halvetic 612.98 L" at bounding box center [96, 114] width 76 height 149
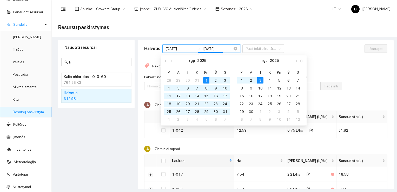
click at [213, 48] on input "[DATE]" at bounding box center [217, 49] width 29 height 6
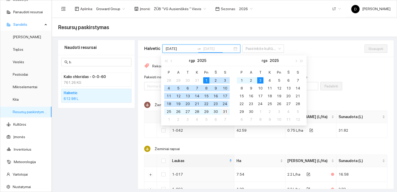
type input "[DATE]"
click at [224, 110] on div "31" at bounding box center [225, 111] width 6 height 6
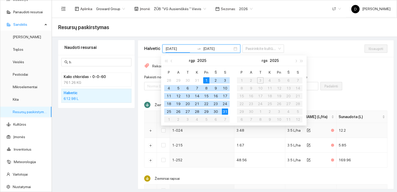
type input "[DATE]"
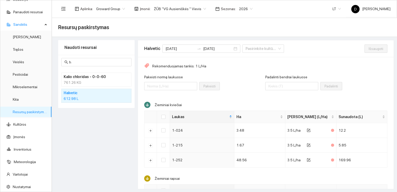
click at [99, 114] on div "Naudoti resursai h Kalio chloridas - 0-0-60 761.26 KG Halvetic 612.98 L" at bounding box center [96, 114] width 76 height 149
click at [96, 144] on div "Naudoti resursai h Kalio chloridas - 0-0-60 761.26 KG Halvetic 612.98 L" at bounding box center [96, 114] width 76 height 149
click at [85, 118] on div "Naudoti resursai h Kalio chloridas - 0-0-60 761.26 KG Halvetic 612.98 L" at bounding box center [96, 114] width 76 height 149
click at [21, 24] on span "Sandėlis" at bounding box center [28, 24] width 30 height 10
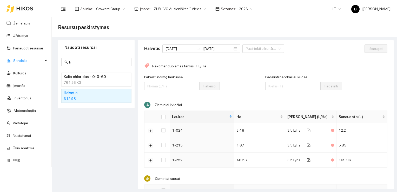
click at [130, 127] on div "Naudoti resursai h Kalio chloridas - 0-0-60 761.26 KG Halvetic 612.98 L" at bounding box center [96, 114] width 76 height 149
